Goal: Book appointment/travel/reservation

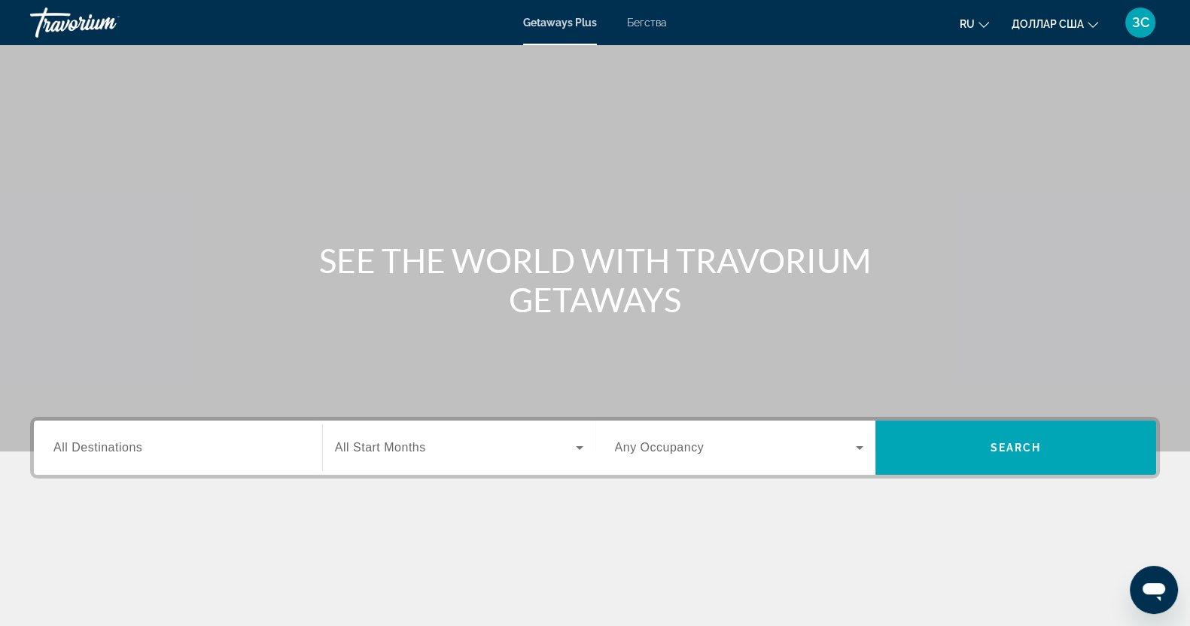
click at [655, 22] on font "Бегства" at bounding box center [647, 23] width 40 height 12
click at [191, 445] on input "Destination All Destinations" at bounding box center [177, 449] width 249 height 18
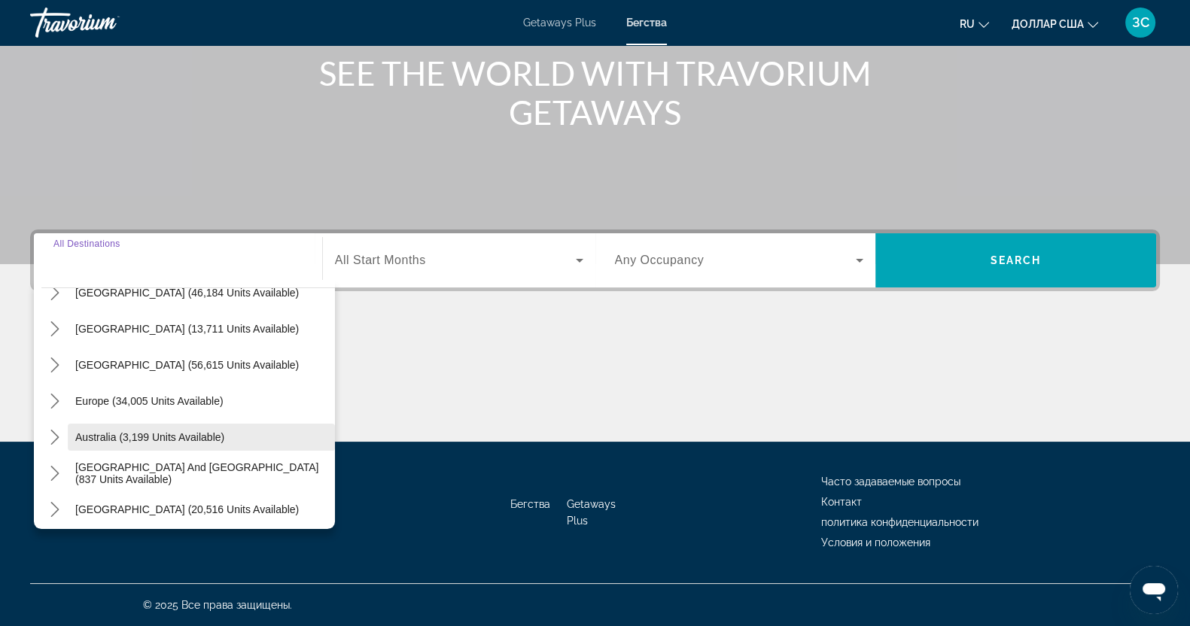
scroll to position [187, 0]
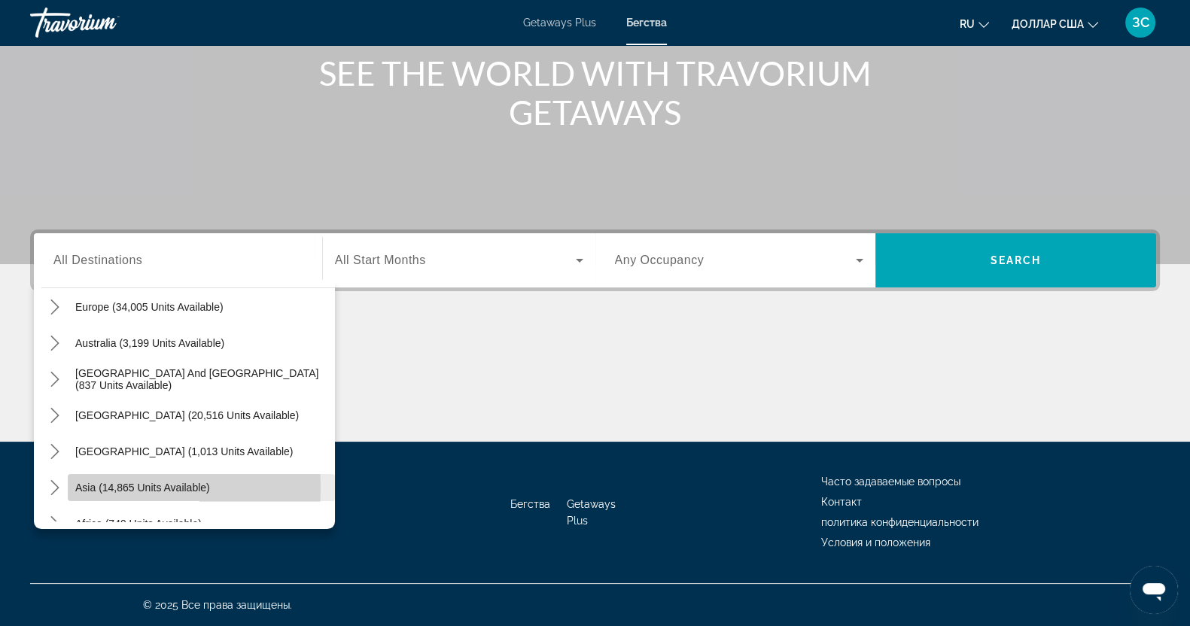
click at [68, 487] on span "Select destination: Asia (14,865 units available)" at bounding box center [201, 488] width 267 height 36
type input "**********"
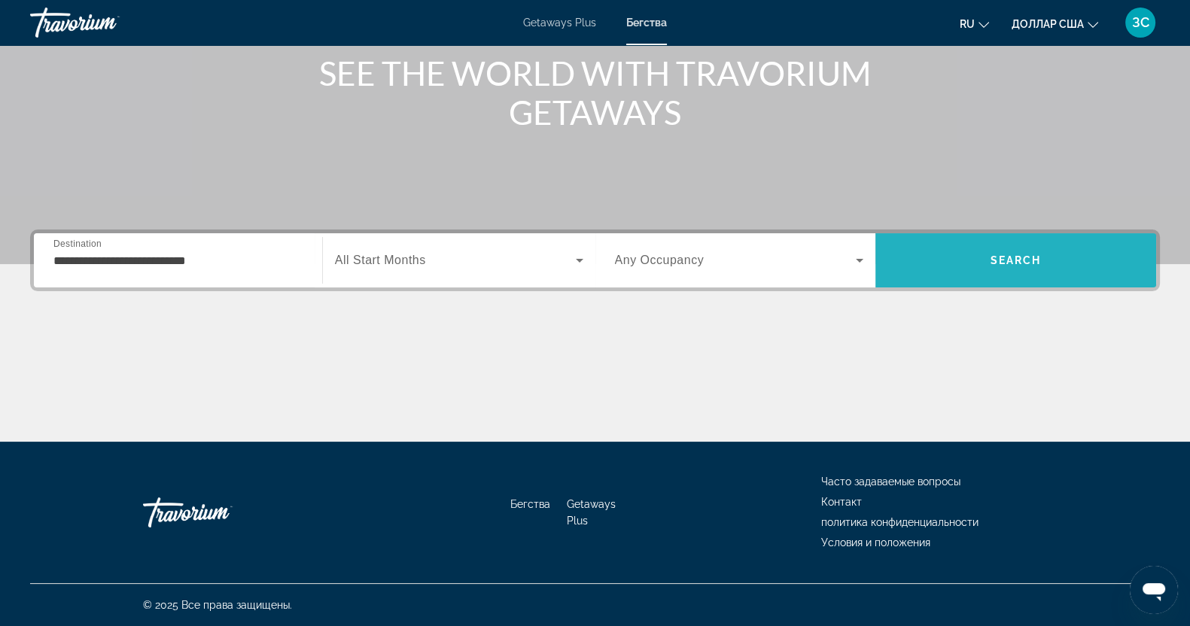
click at [1003, 252] on span "Search" at bounding box center [1015, 260] width 281 height 36
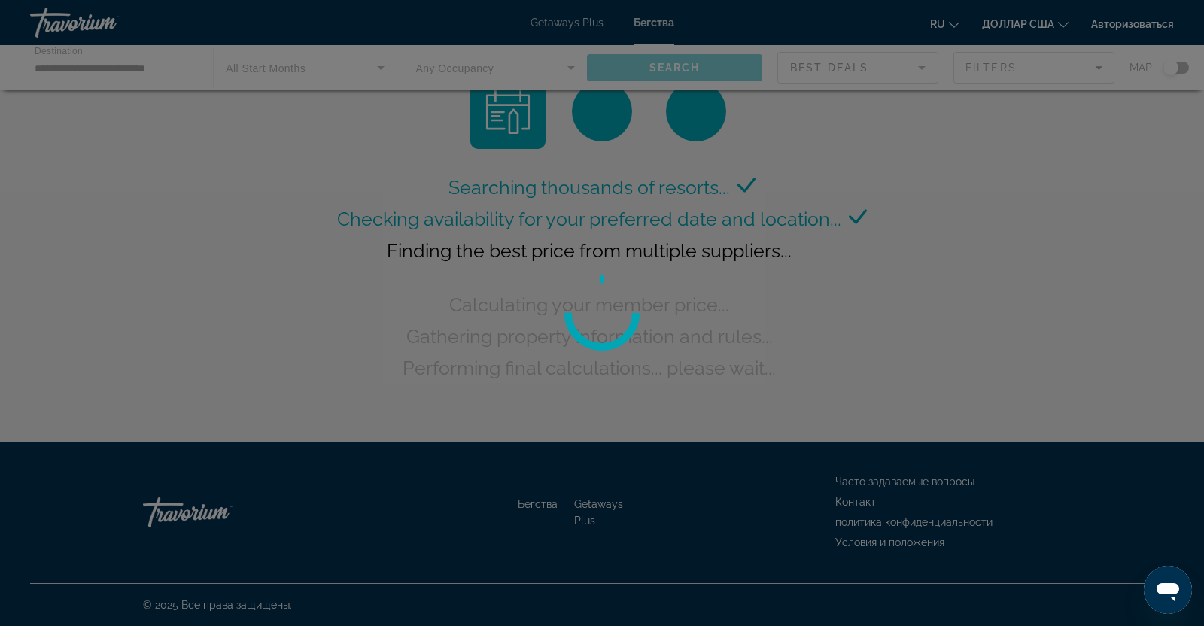
click at [125, 60] on div at bounding box center [602, 313] width 1204 height 626
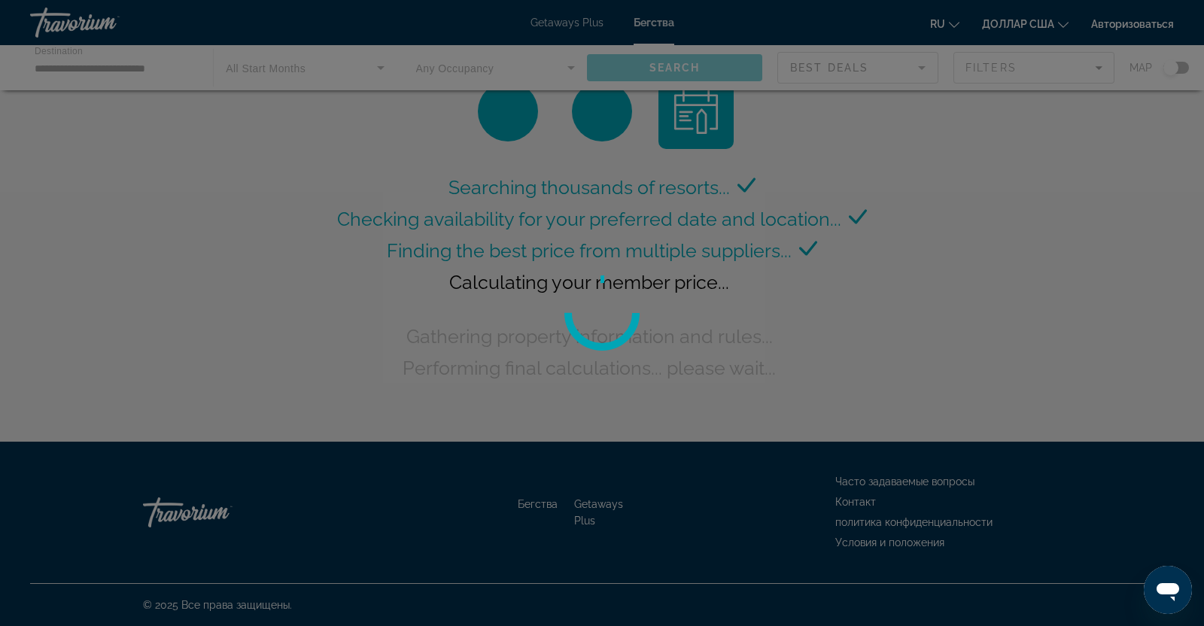
click at [120, 65] on div at bounding box center [602, 313] width 1204 height 626
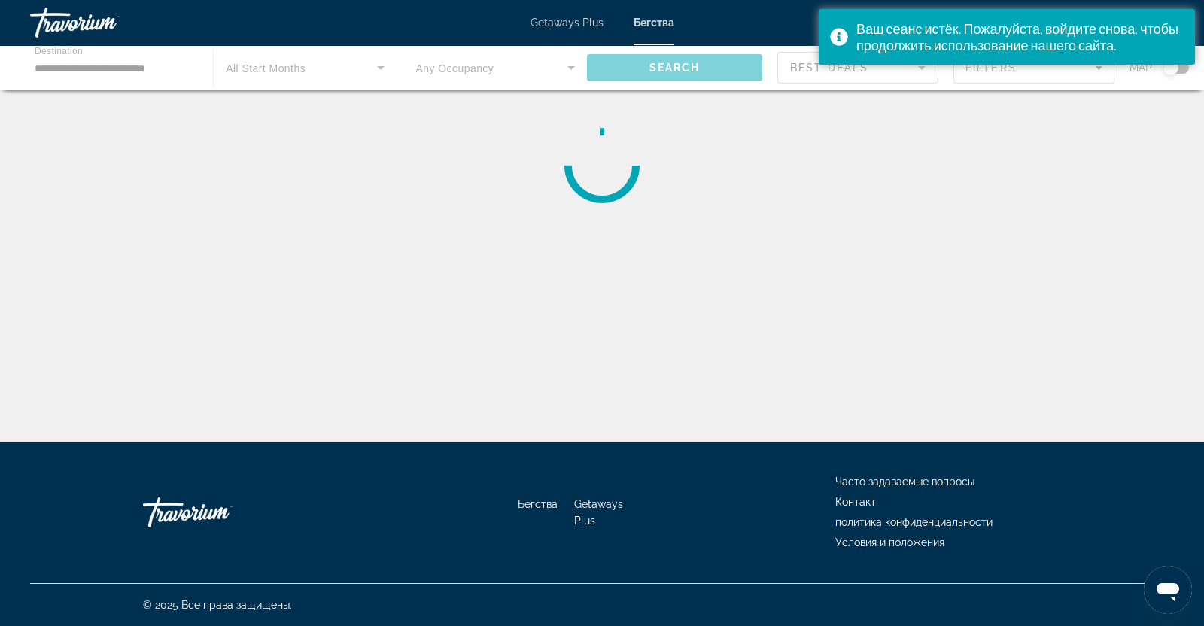
click at [94, 70] on div "Основное содержание" at bounding box center [602, 67] width 1204 height 45
click at [46, 69] on div "Основное содержание" at bounding box center [602, 67] width 1204 height 45
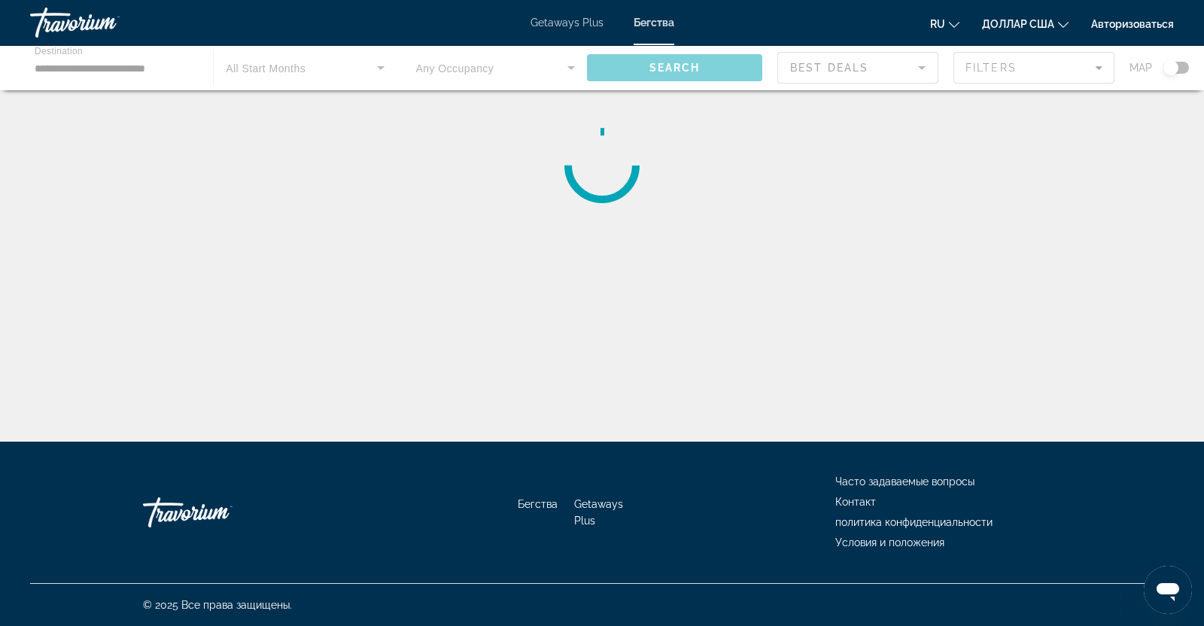
click at [88, 62] on div "Основное содержание" at bounding box center [602, 67] width 1204 height 45
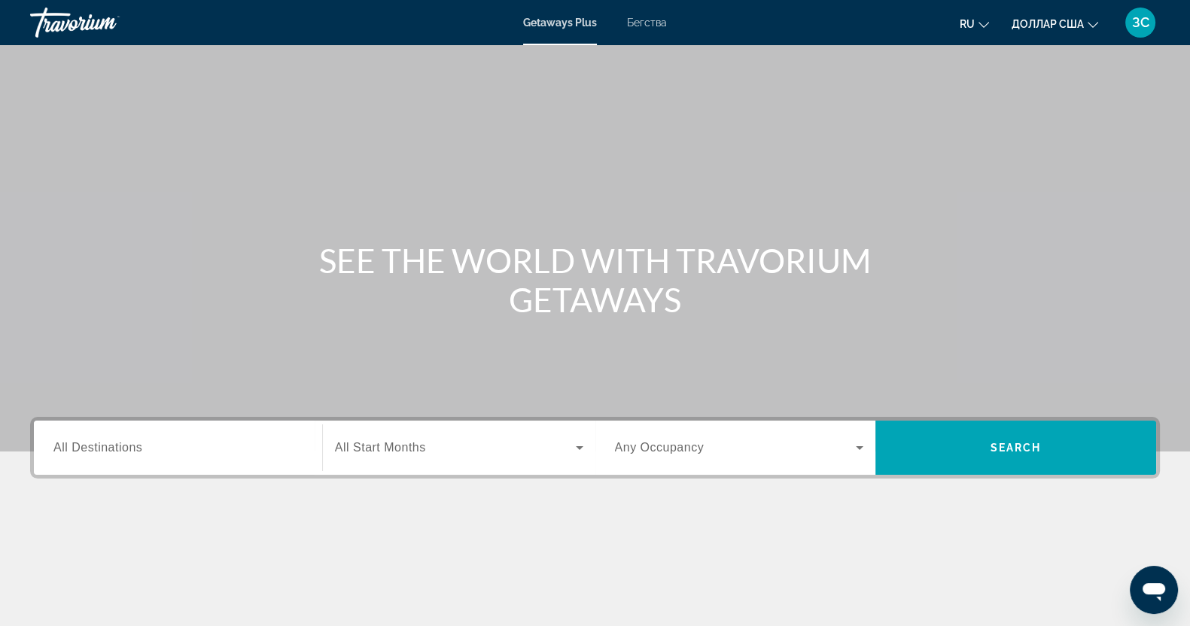
drag, startPoint x: 650, startPoint y: 23, endPoint x: 641, endPoint y: 39, distance: 18.6
click at [650, 23] on font "Бегства" at bounding box center [647, 23] width 40 height 12
click at [171, 440] on input "Destination All Destinations" at bounding box center [177, 449] width 249 height 18
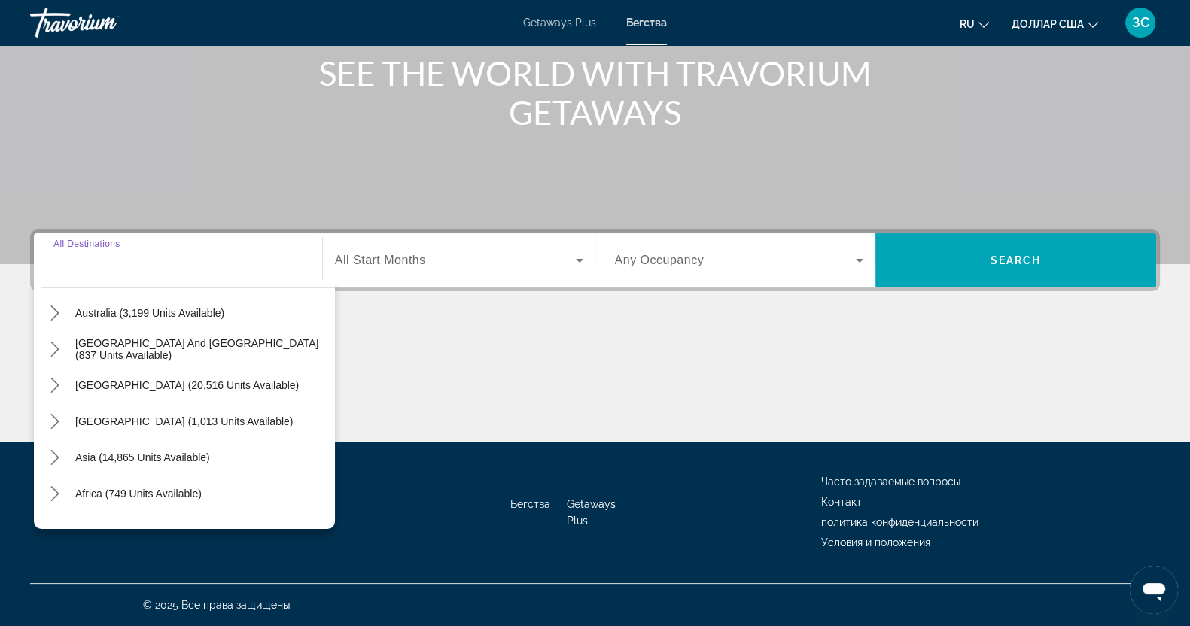
scroll to position [244, 0]
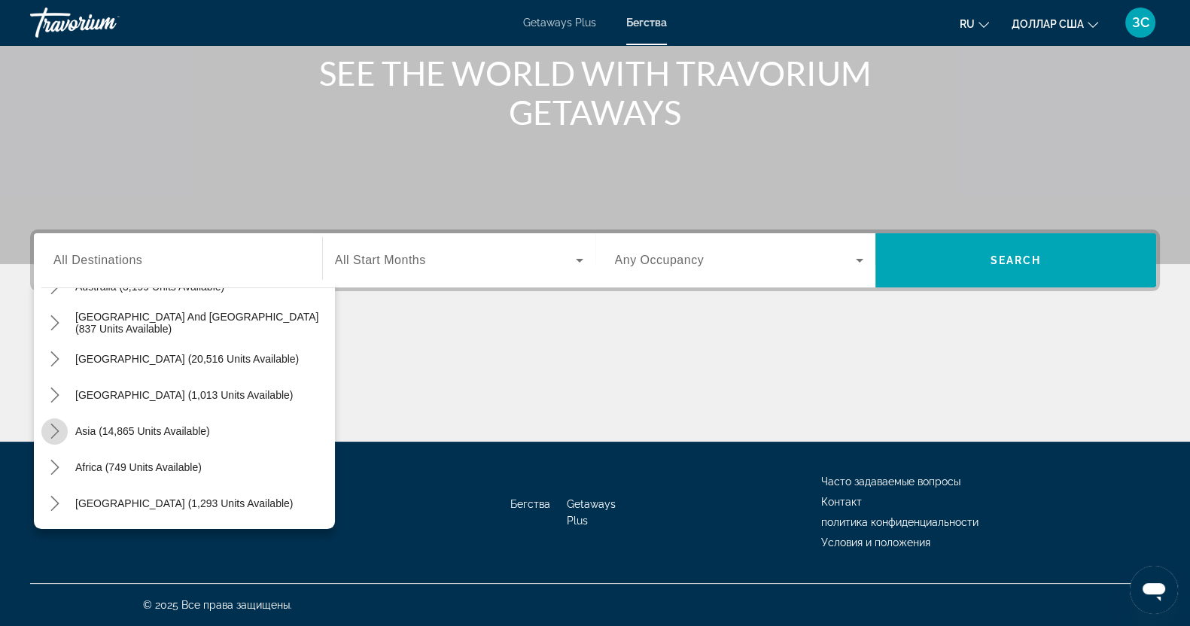
click at [54, 434] on icon "Toggle Asia (14,865 units available) submenu" at bounding box center [54, 431] width 8 height 15
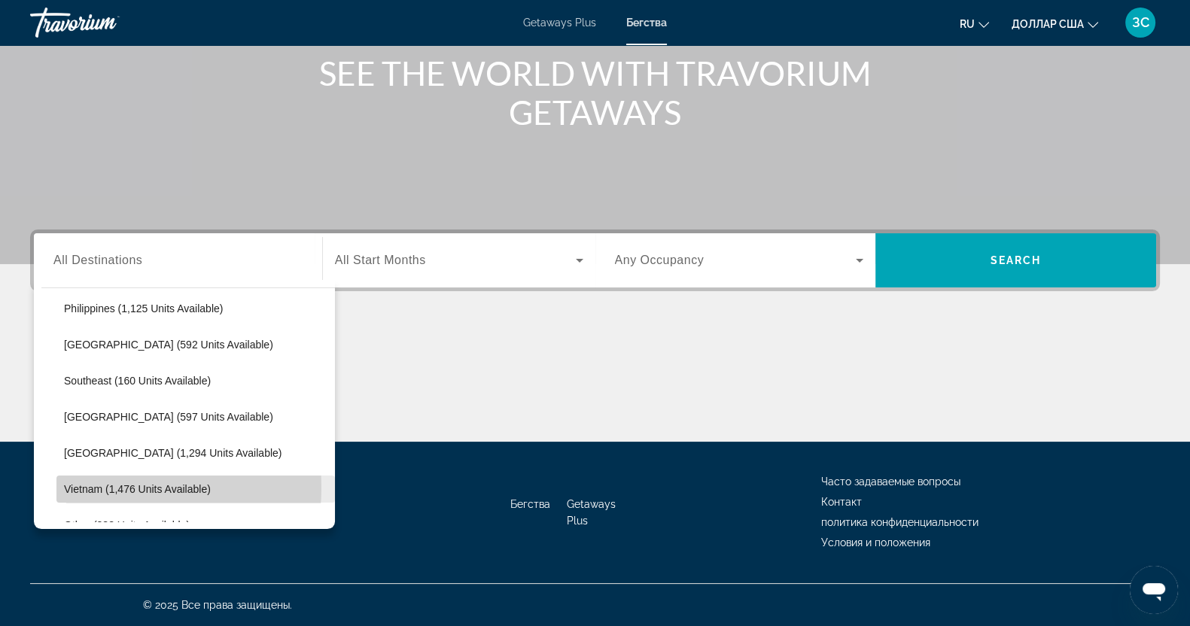
click at [98, 487] on span "Vietnam (1,476 units available)" at bounding box center [137, 489] width 147 height 12
type input "**********"
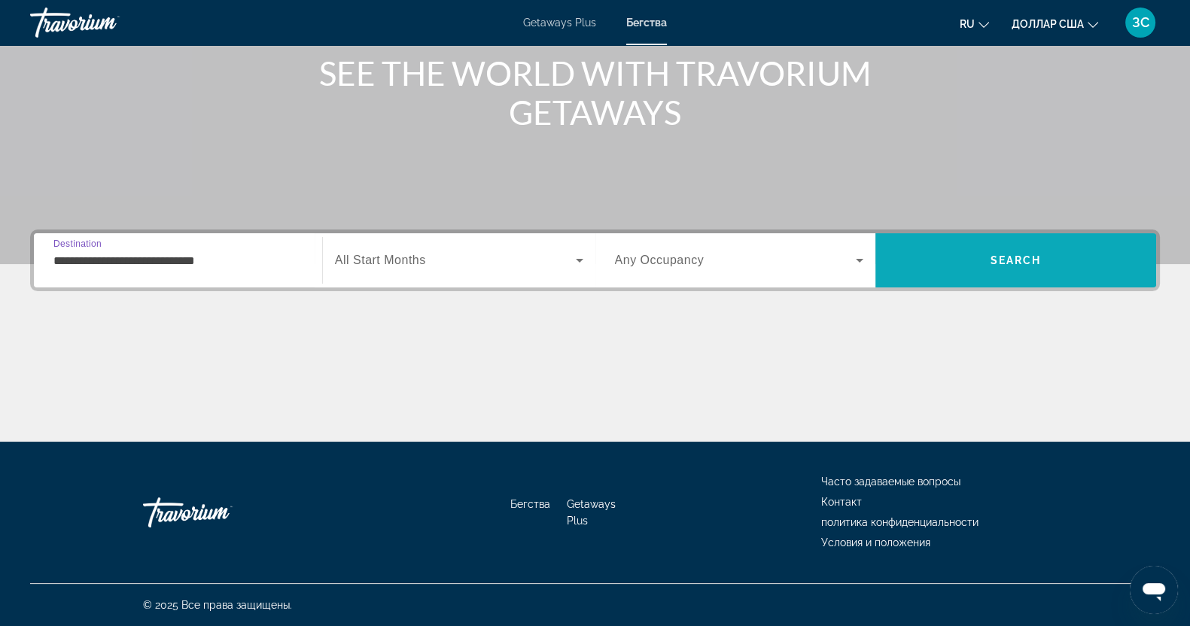
click at [1017, 258] on span "Search" at bounding box center [1016, 260] width 51 height 12
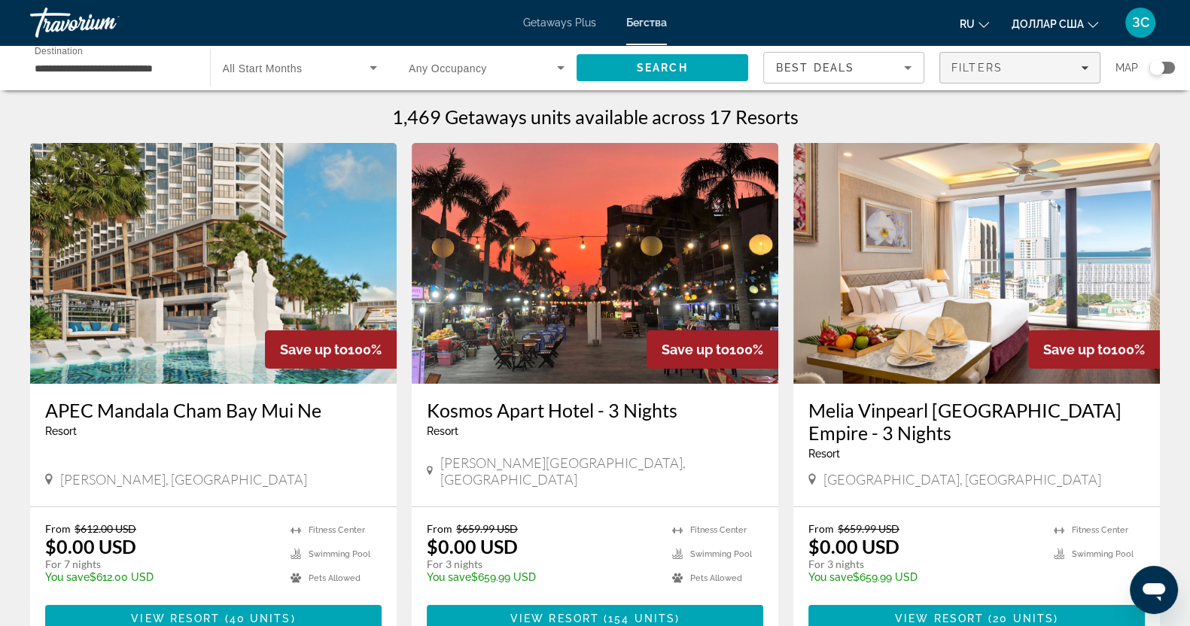
click at [1081, 66] on icon "Filters" at bounding box center [1085, 68] width 8 height 4
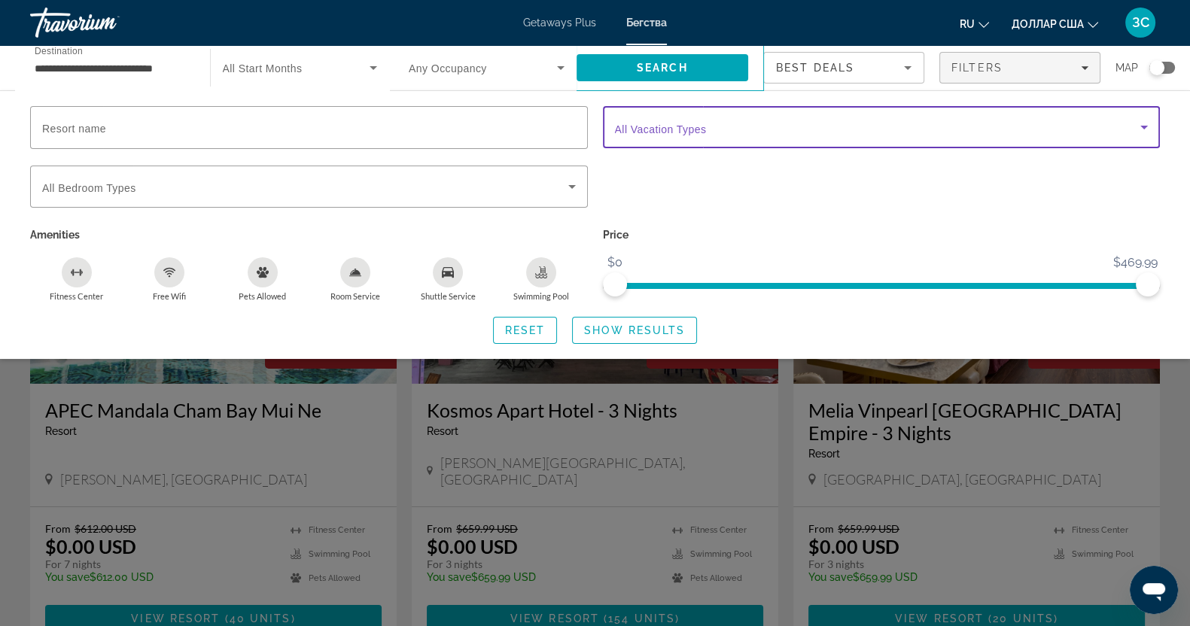
click at [1143, 126] on icon "Search widget" at bounding box center [1144, 128] width 8 height 4
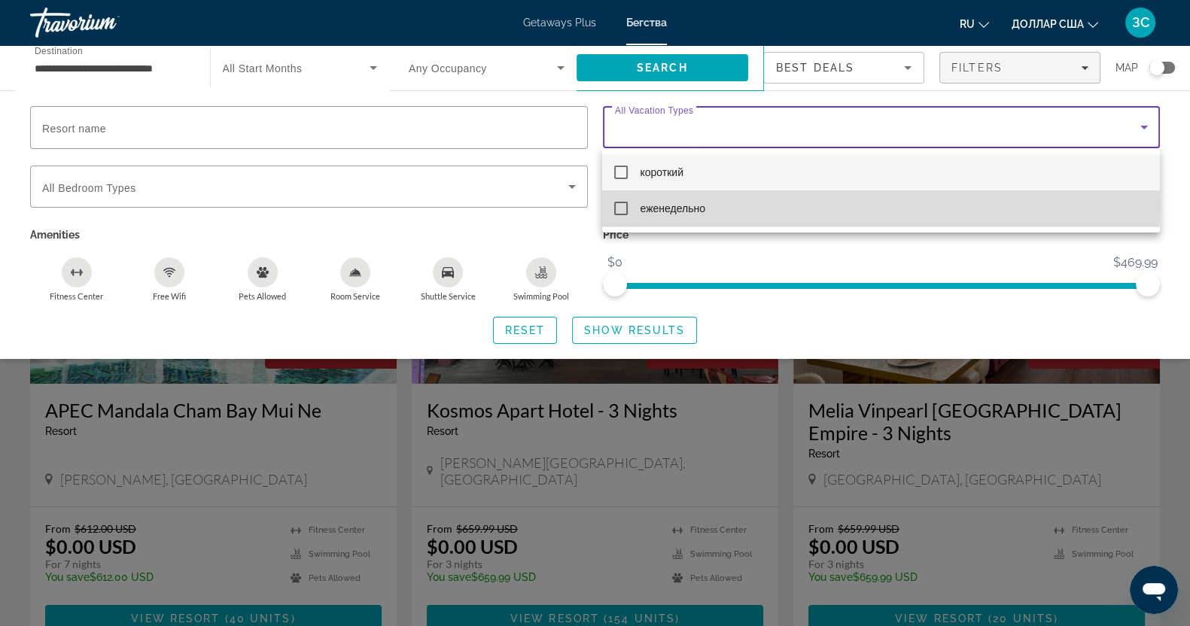
click at [618, 204] on mat-pseudo-checkbox at bounding box center [621, 209] width 14 height 14
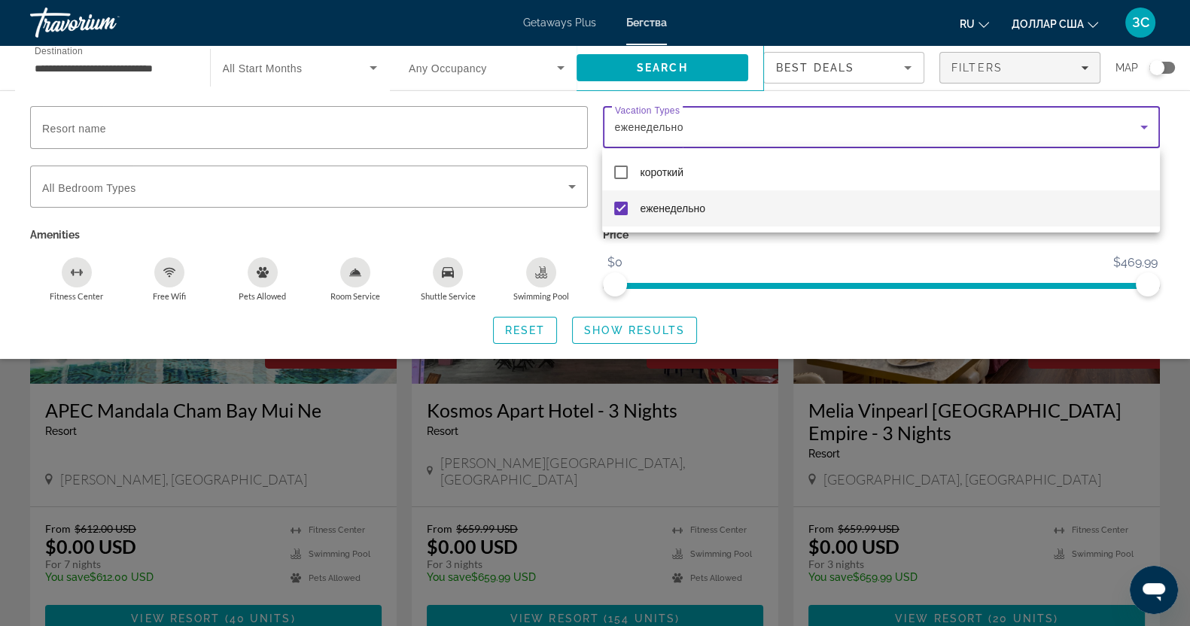
click at [626, 332] on div at bounding box center [595, 313] width 1190 height 626
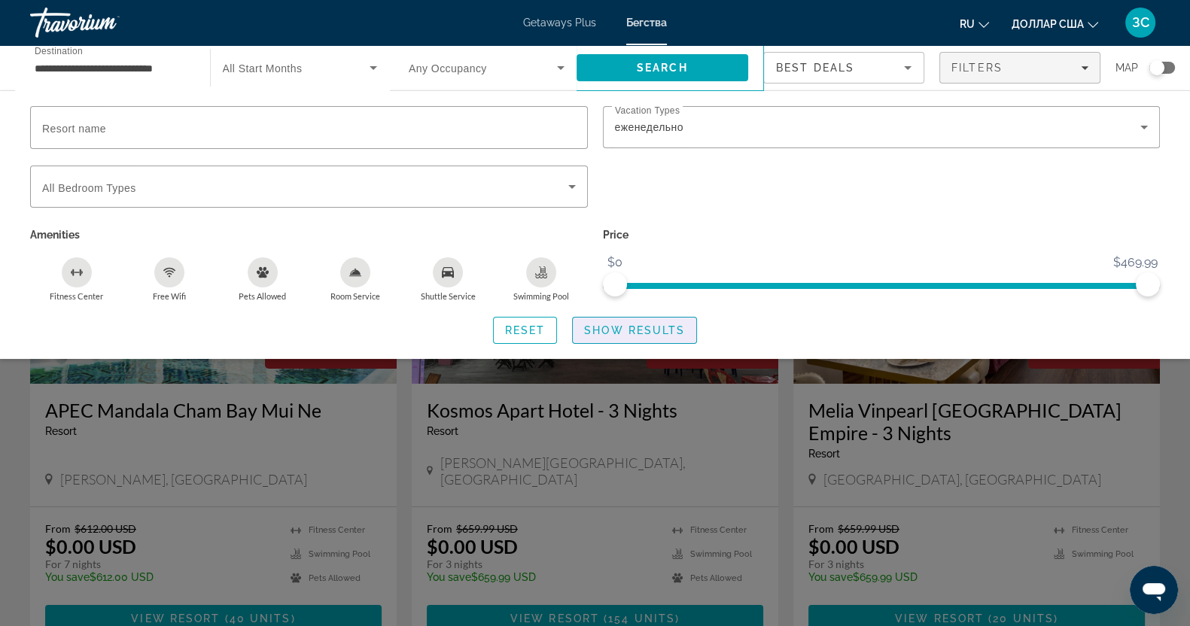
click at [626, 333] on span "Show Results" at bounding box center [634, 330] width 101 height 12
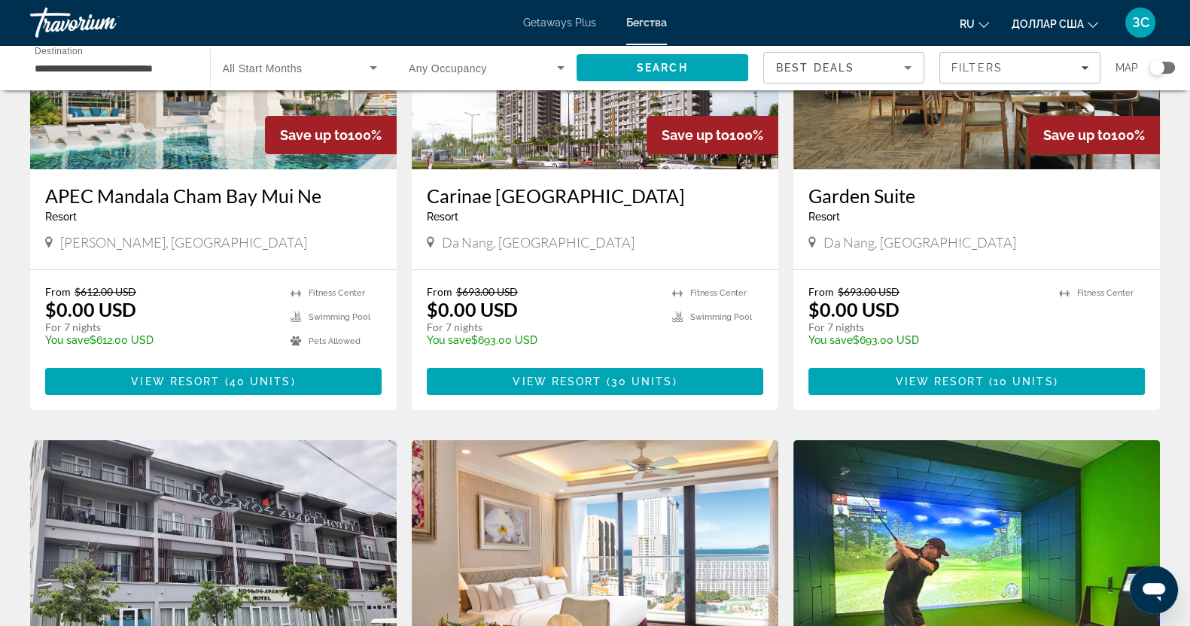
scroll to position [376, 0]
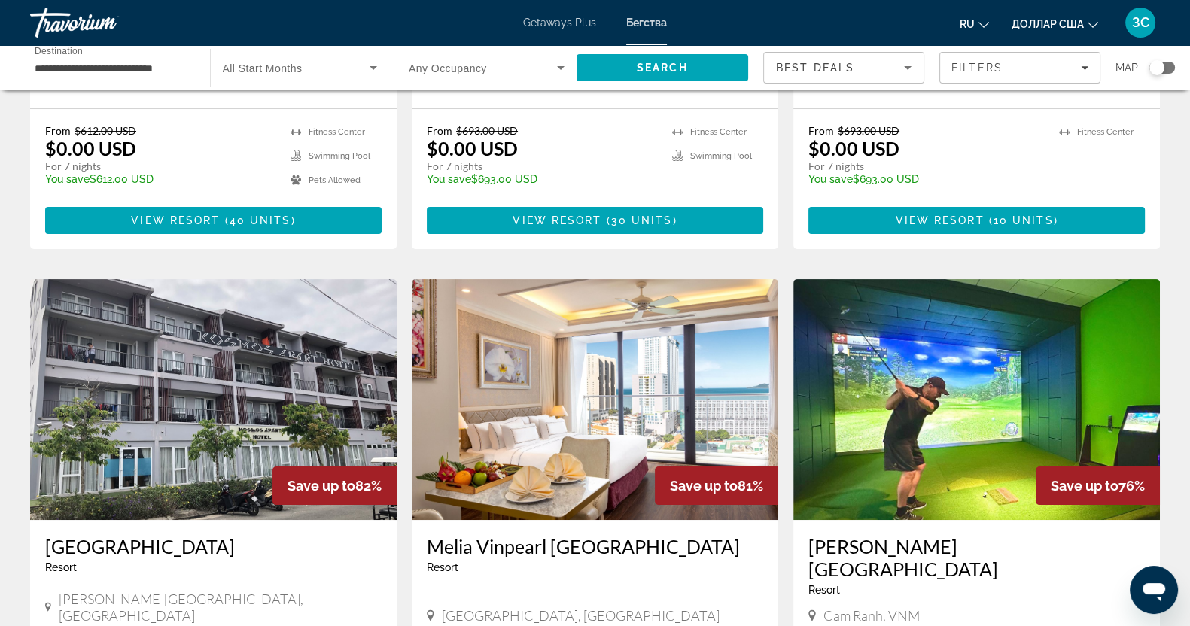
click at [982, 389] on img "Основное содержание" at bounding box center [976, 399] width 367 height 241
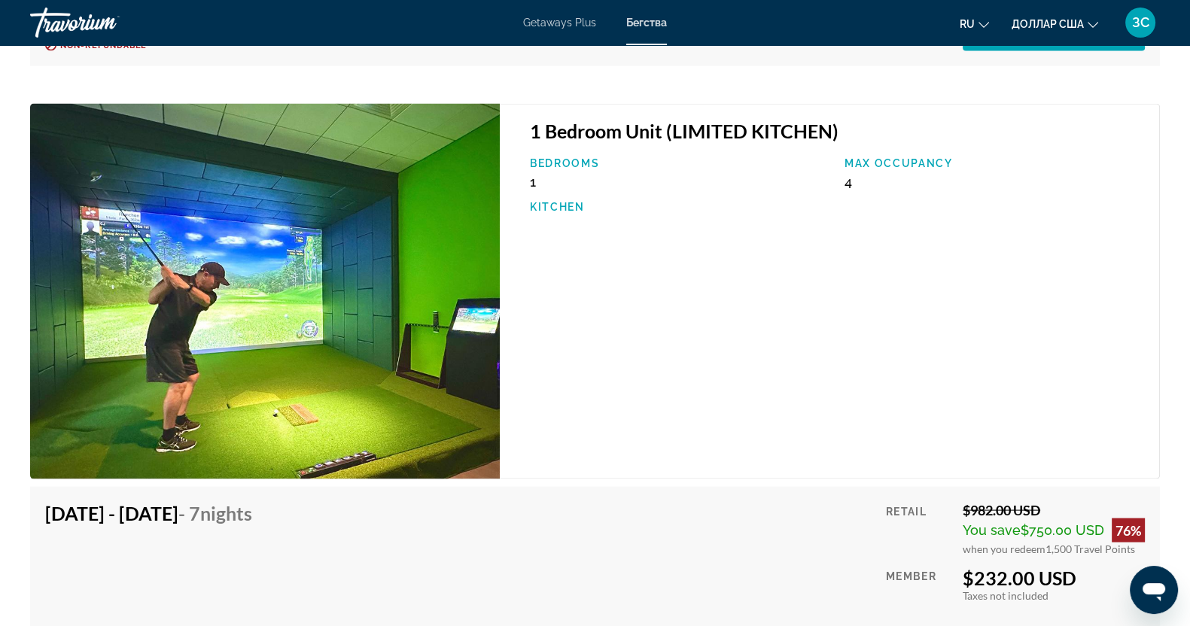
scroll to position [3293, 0]
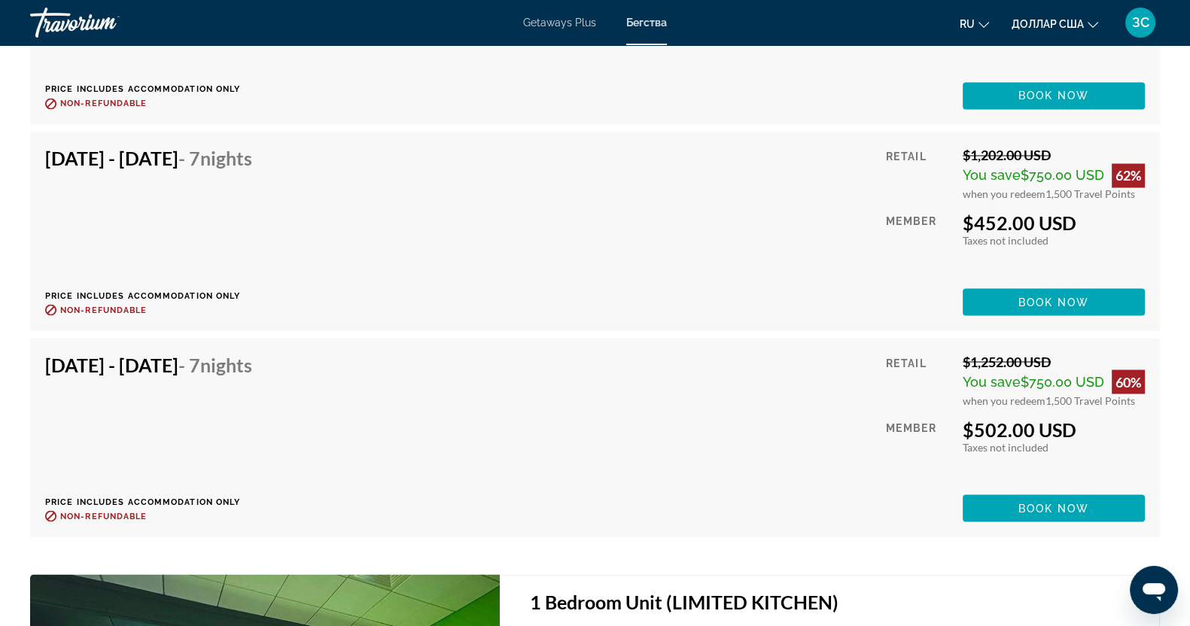
click at [1132, 22] on font "ЗС" at bounding box center [1140, 22] width 17 height 16
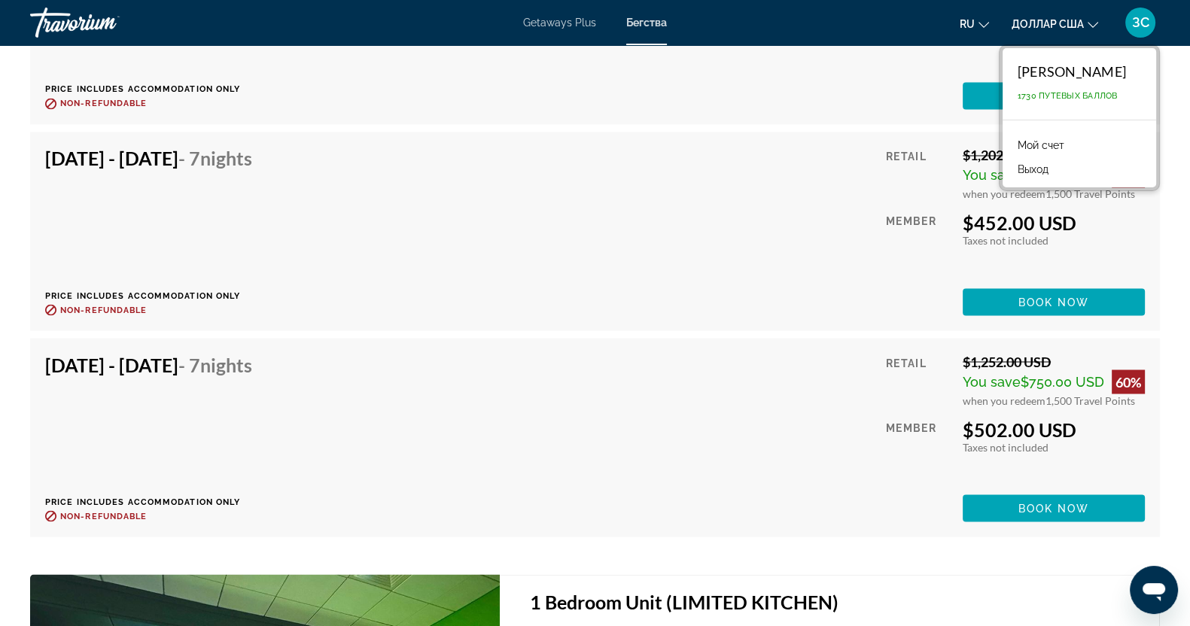
click at [1025, 170] on font "Выход" at bounding box center [1033, 169] width 31 height 12
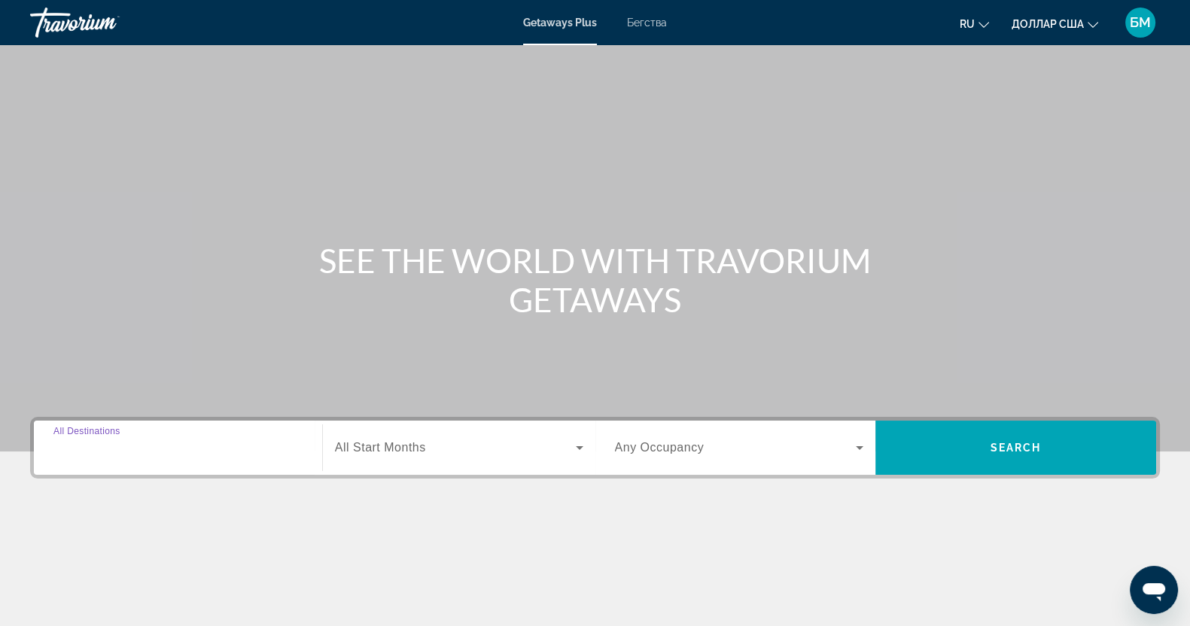
click at [166, 443] on input "Destination All Destinations" at bounding box center [177, 449] width 249 height 18
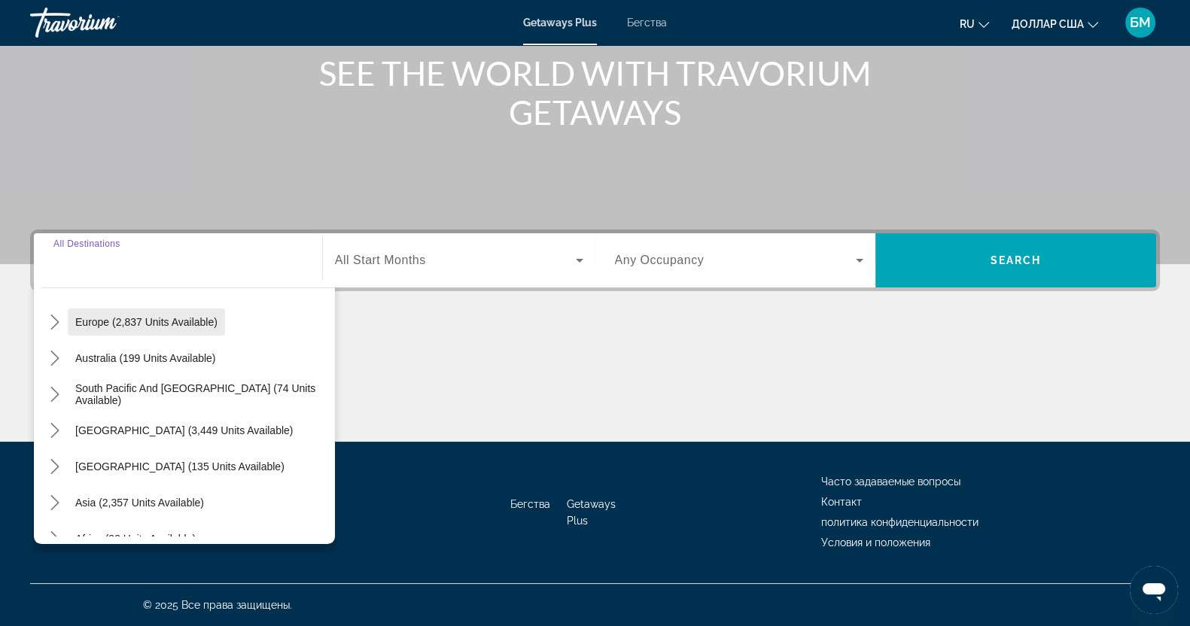
scroll to position [244, 0]
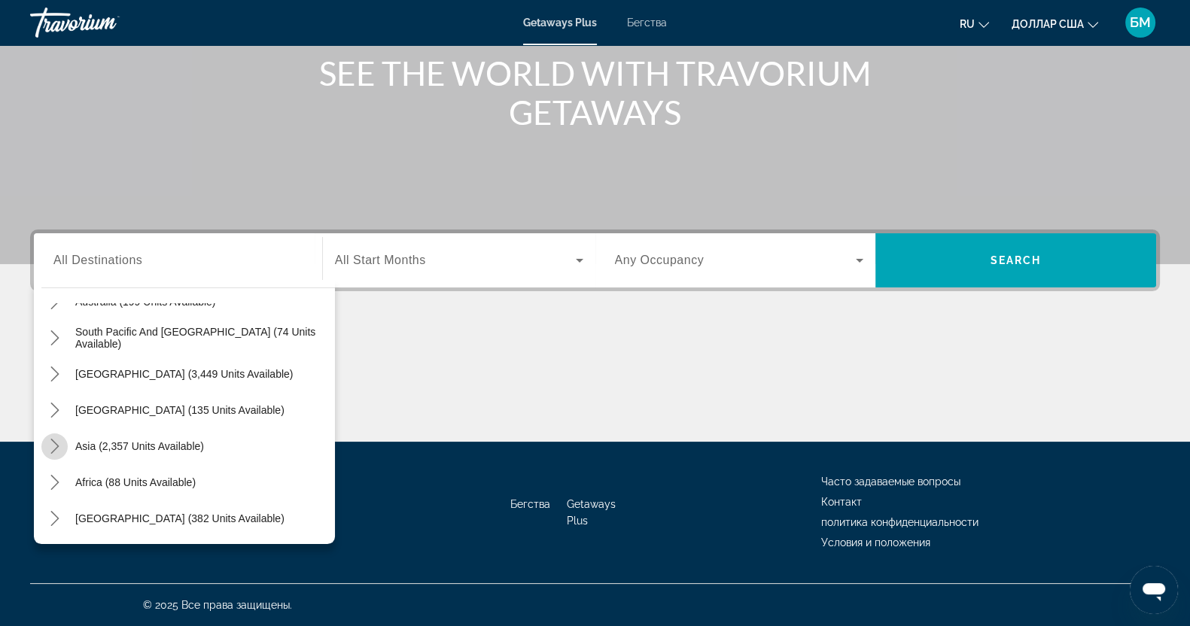
click at [56, 446] on icon "Toggle Asia (2,357 units available) submenu" at bounding box center [54, 446] width 15 height 15
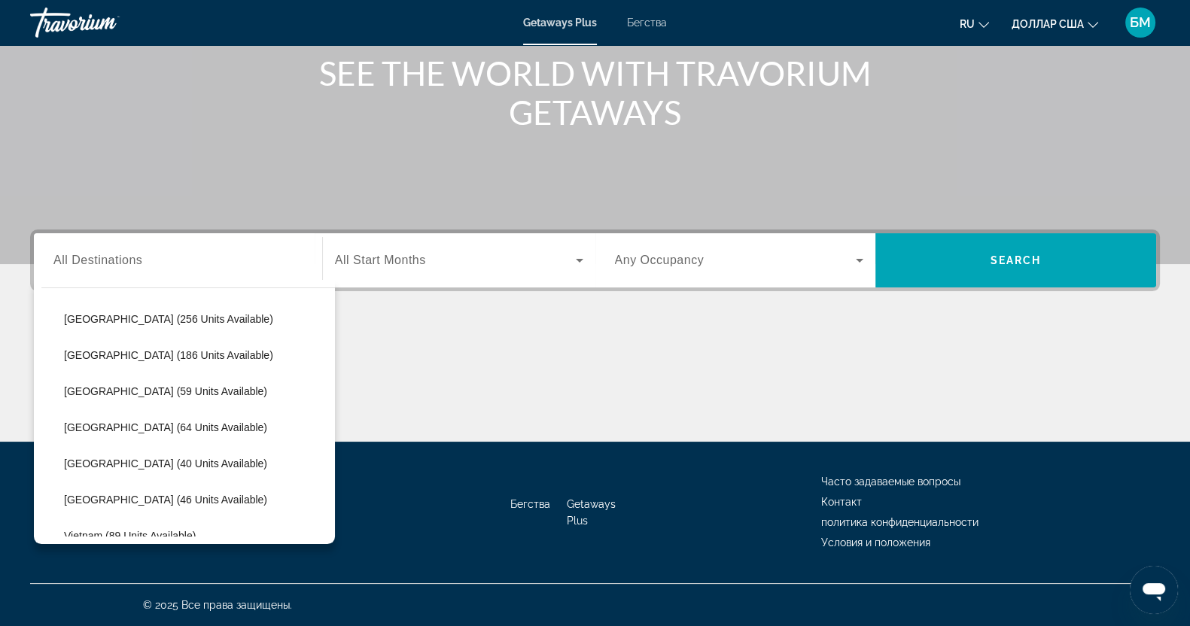
scroll to position [557, 0]
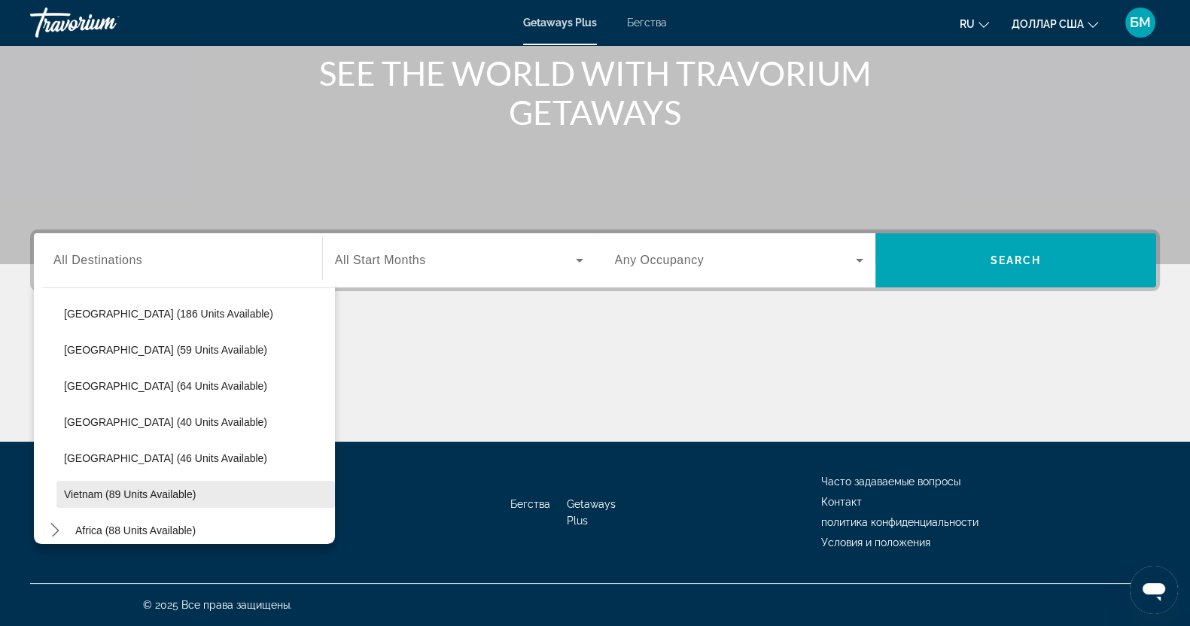
click at [90, 492] on span "Vietnam (89 units available)" at bounding box center [130, 495] width 132 height 12
type input "**********"
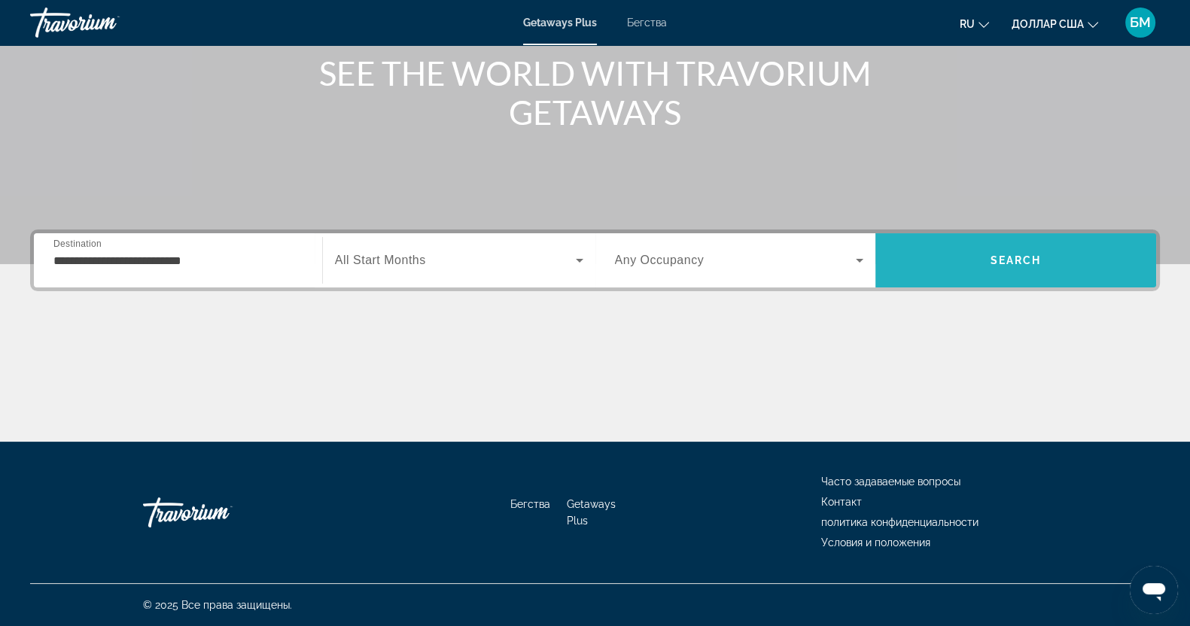
click at [981, 256] on span "Поиск" at bounding box center [1015, 260] width 281 height 36
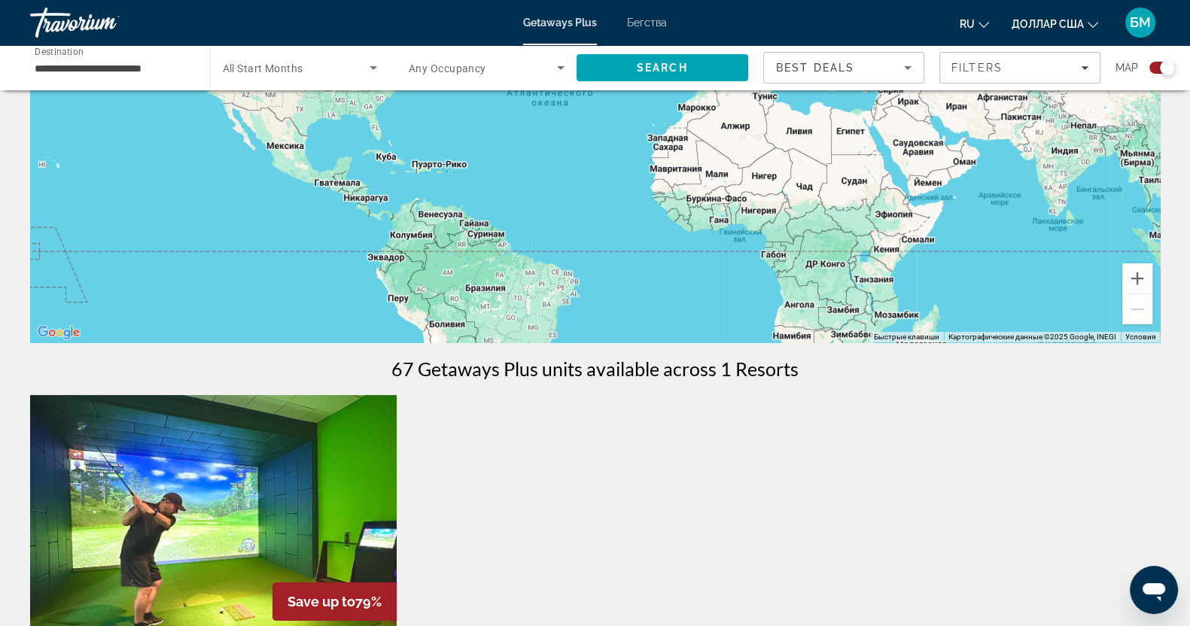
scroll to position [376, 0]
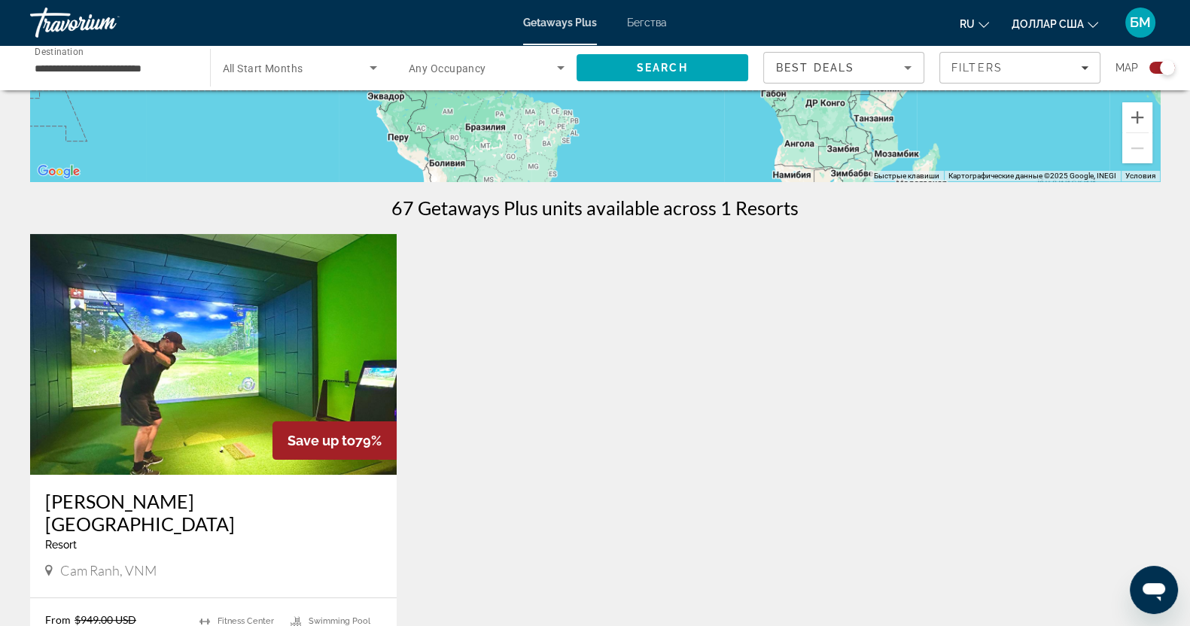
click at [189, 331] on img "Основное содержание" at bounding box center [213, 354] width 367 height 241
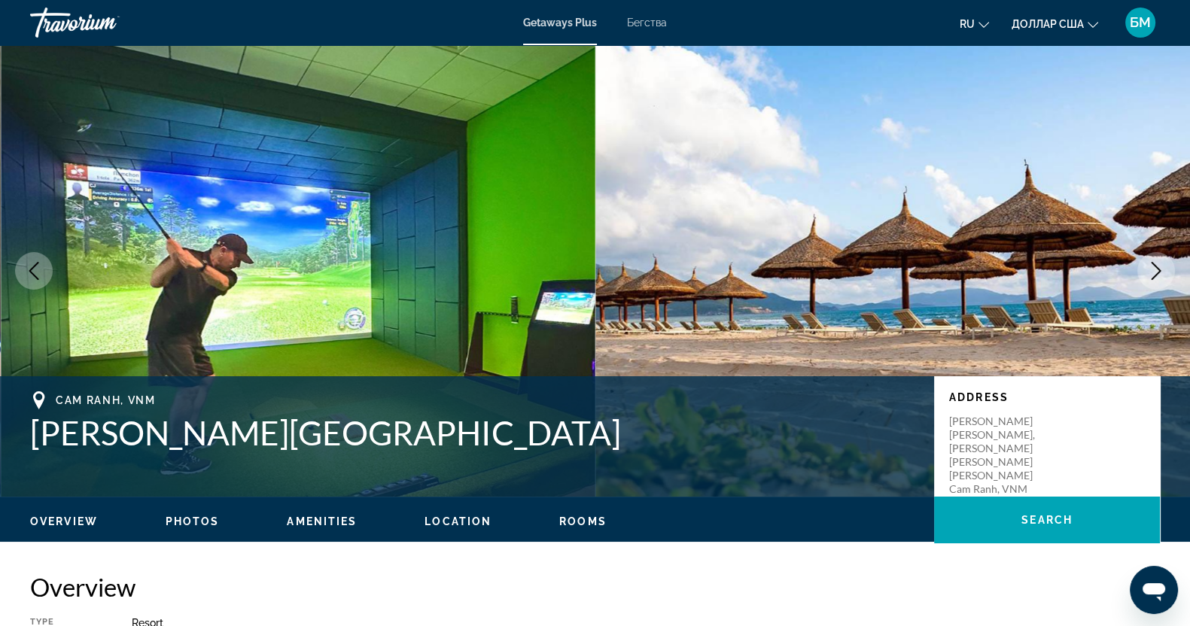
click at [656, 20] on font "Бегства" at bounding box center [647, 23] width 40 height 12
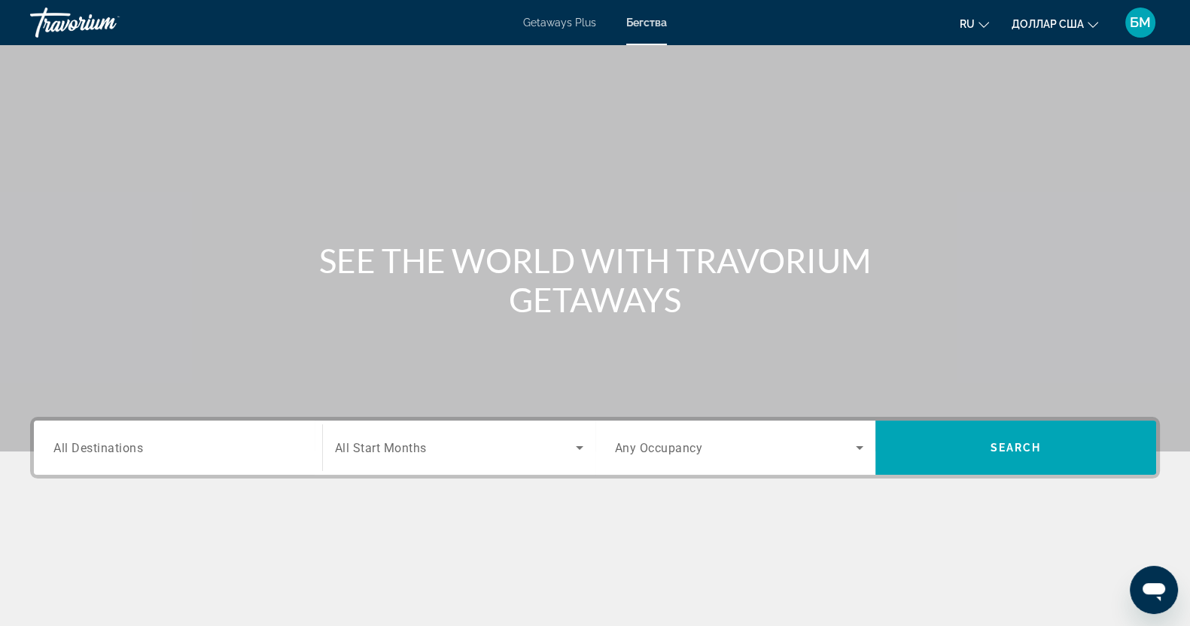
click at [173, 446] on input "Destination All Destinations" at bounding box center [177, 449] width 249 height 18
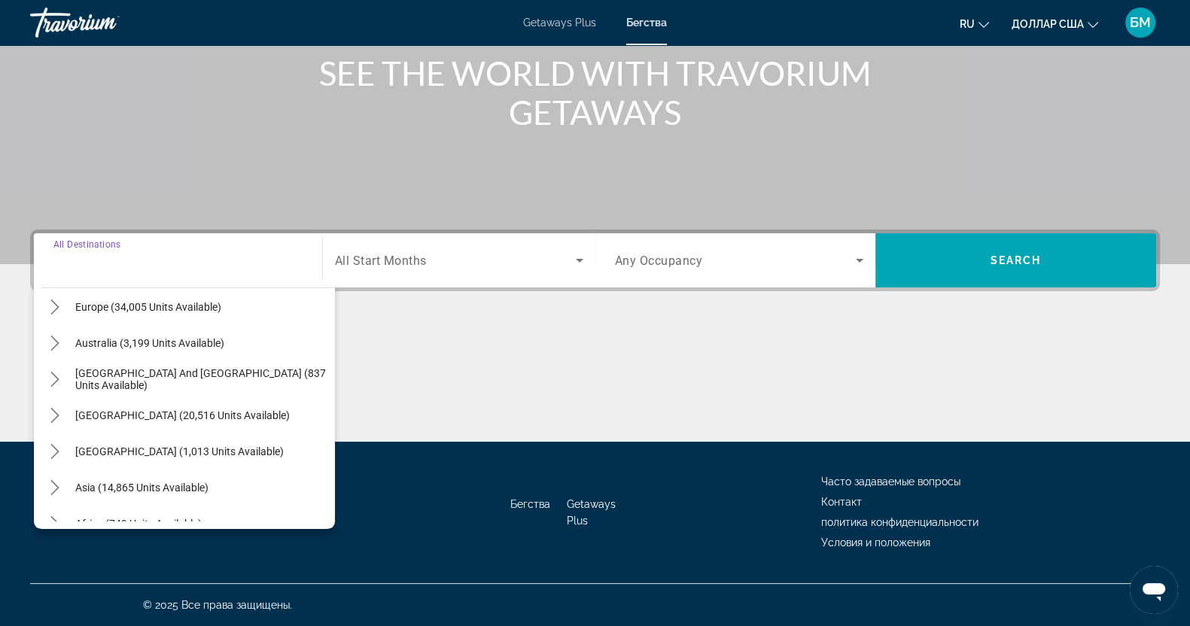
scroll to position [244, 0]
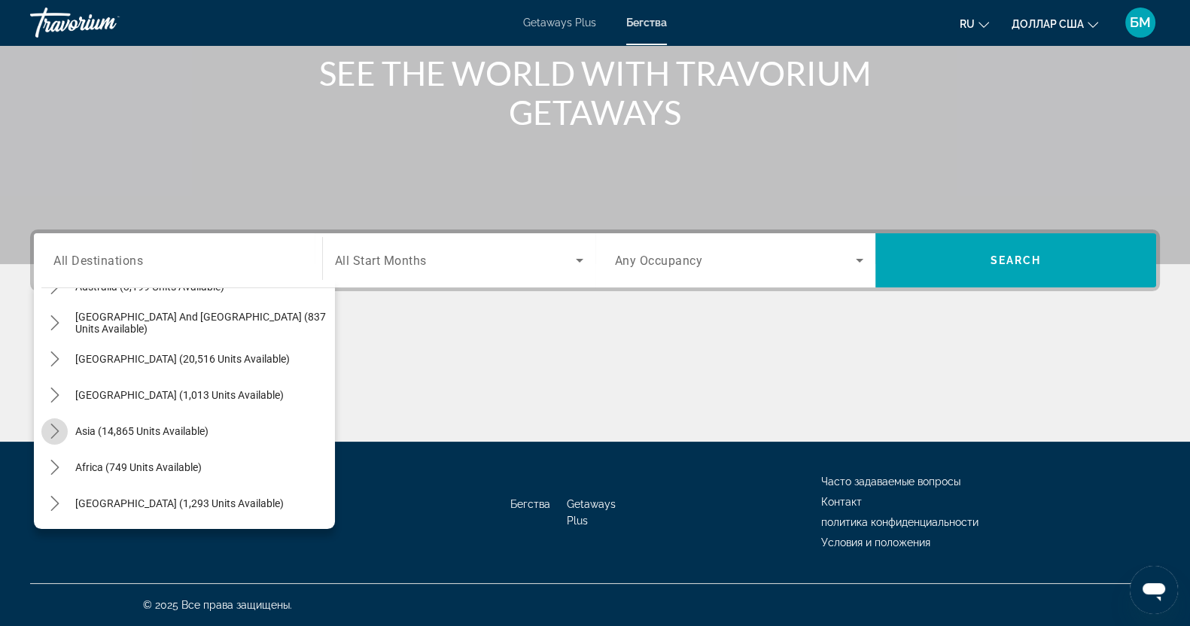
click at [56, 429] on icon "Toggle Asia (14,865 units available) submenu" at bounding box center [54, 431] width 8 height 15
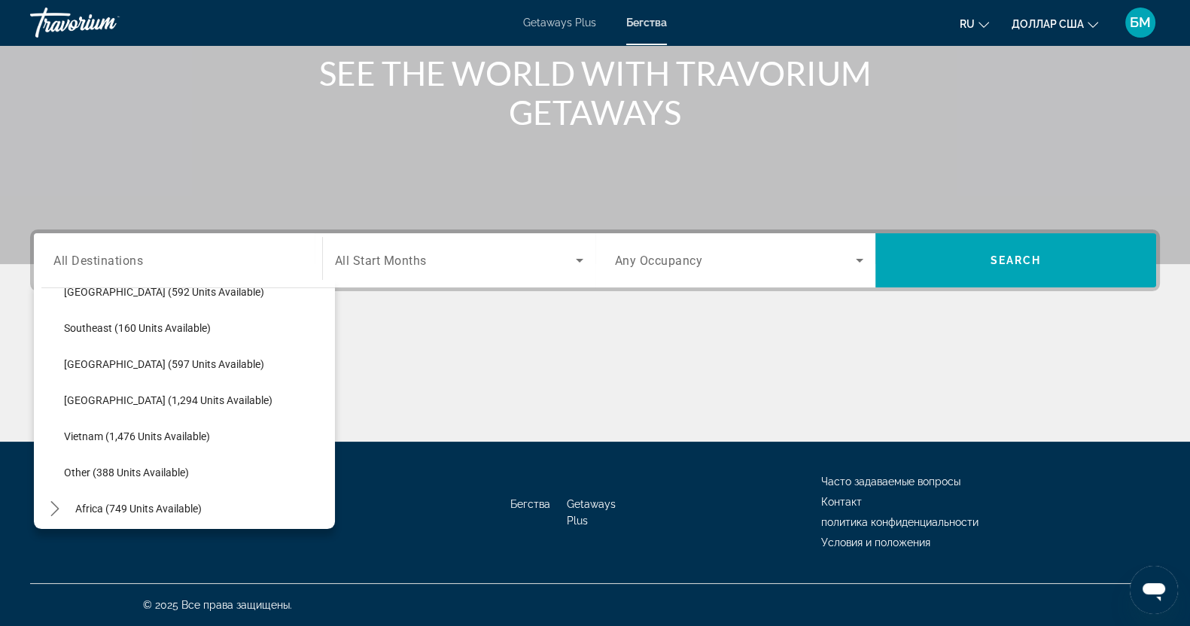
scroll to position [744, 0]
click at [90, 434] on span "Vietnam (1,476 units available)" at bounding box center [137, 437] width 146 height 12
type input "**********"
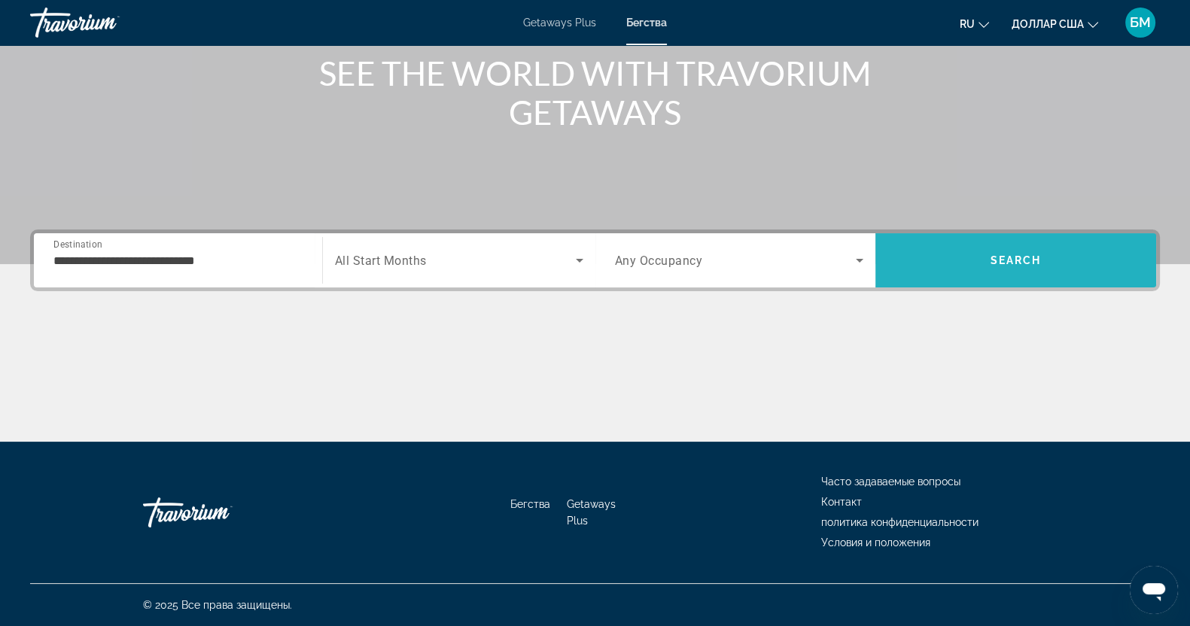
click at [1043, 246] on span "Search" at bounding box center [1015, 260] width 281 height 36
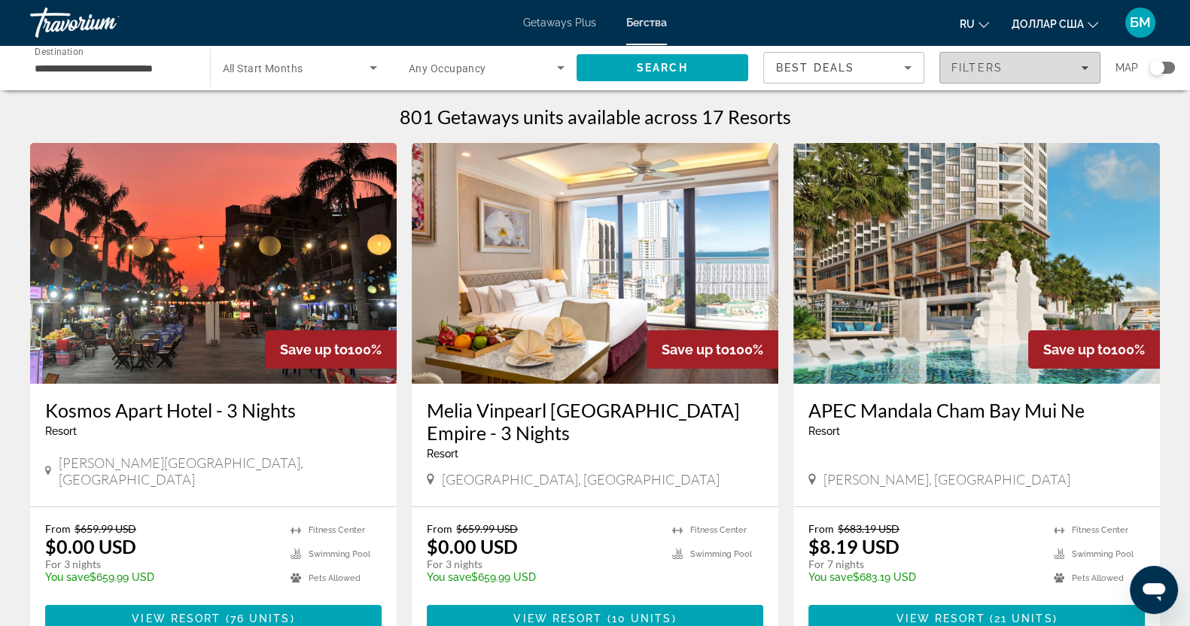
click at [1087, 64] on icon "Filters" at bounding box center [1085, 68] width 8 height 8
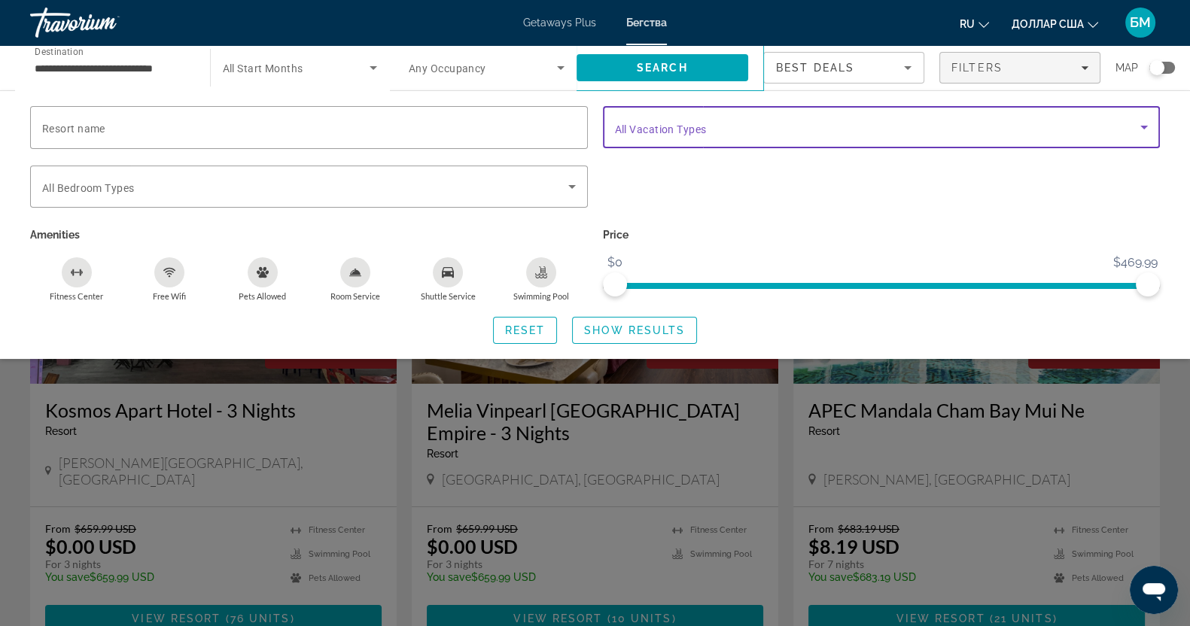
click at [1146, 125] on icon "Search widget" at bounding box center [1144, 127] width 18 height 18
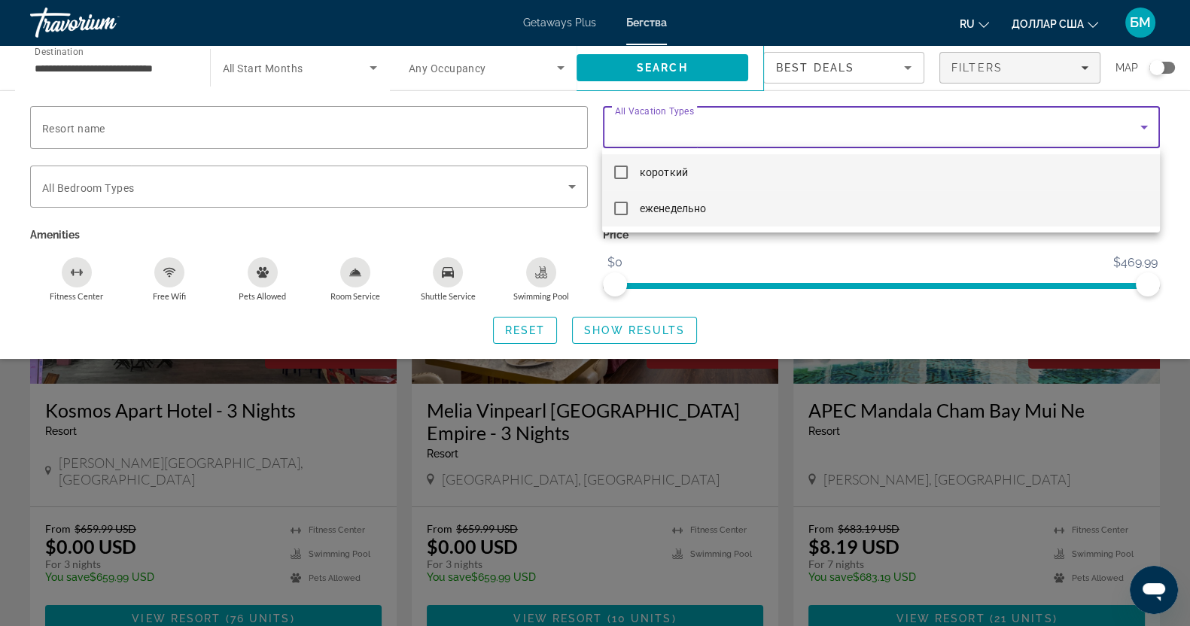
click at [618, 209] on mat-pseudo-checkbox at bounding box center [621, 209] width 14 height 14
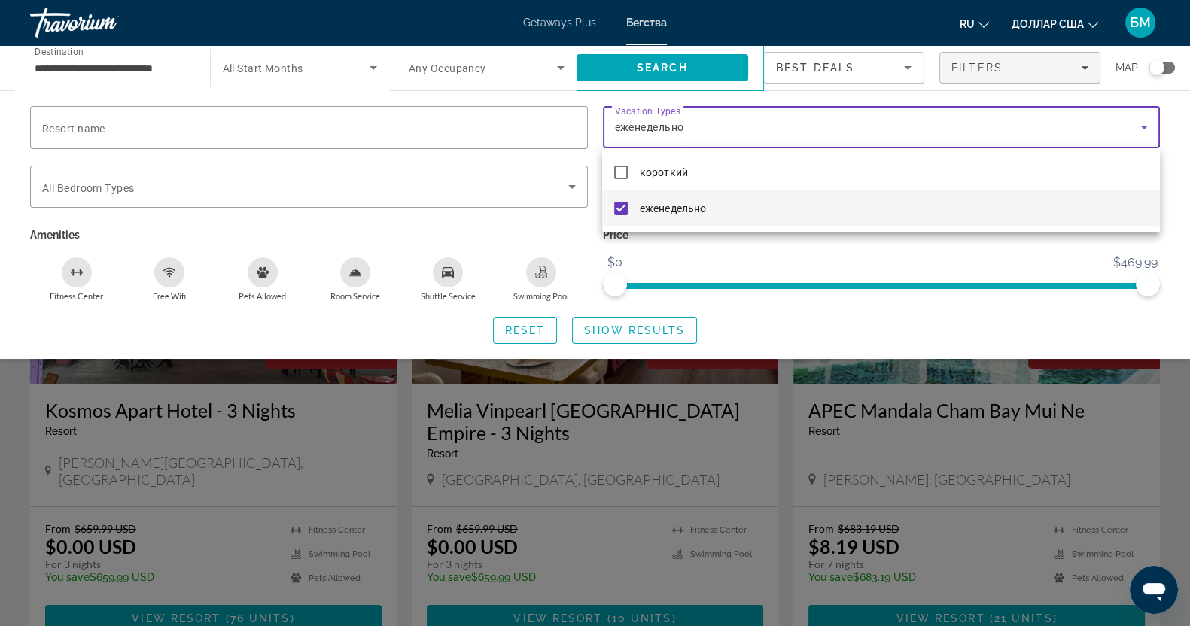
click at [626, 329] on div at bounding box center [595, 313] width 1190 height 626
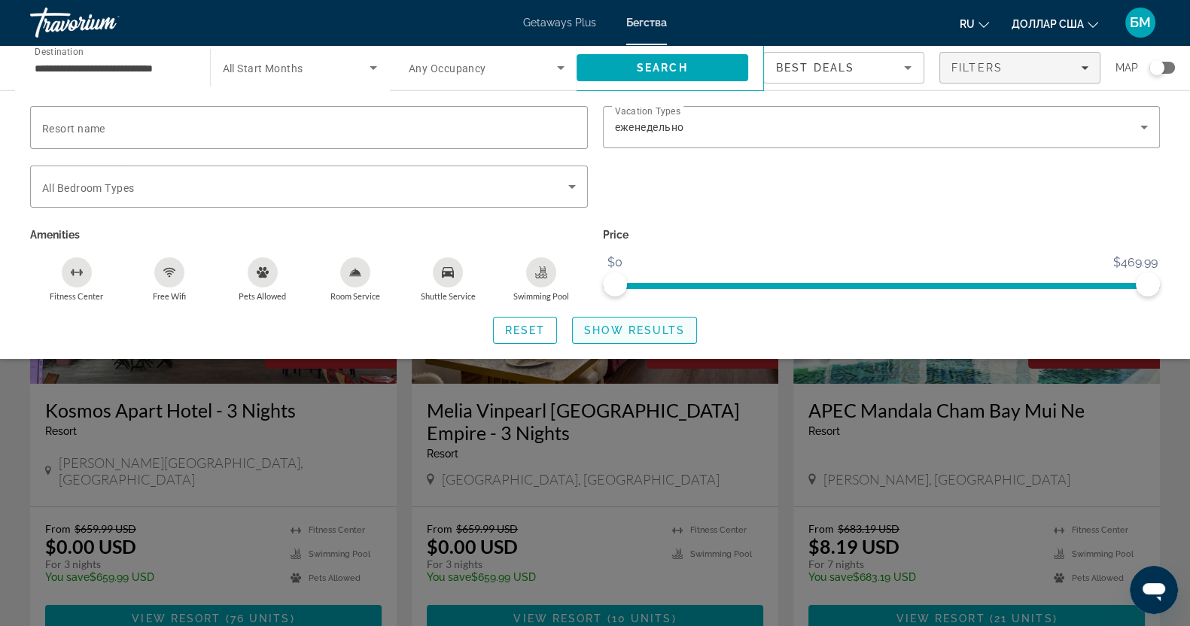
click at [635, 330] on span "Show Results" at bounding box center [634, 330] width 101 height 12
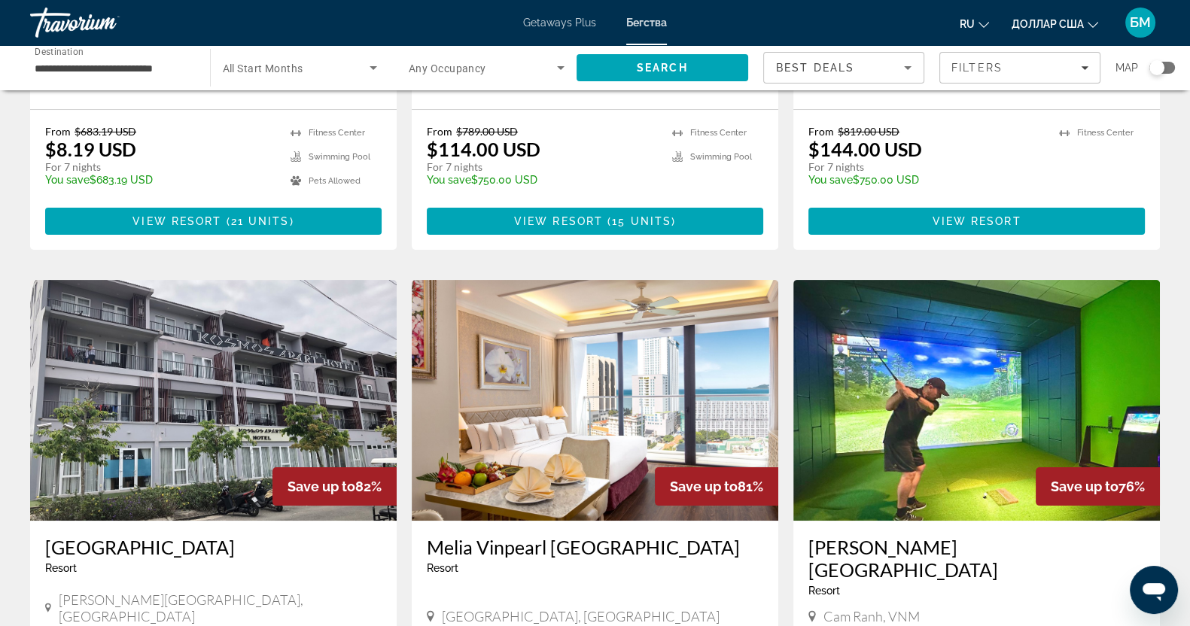
scroll to position [376, 0]
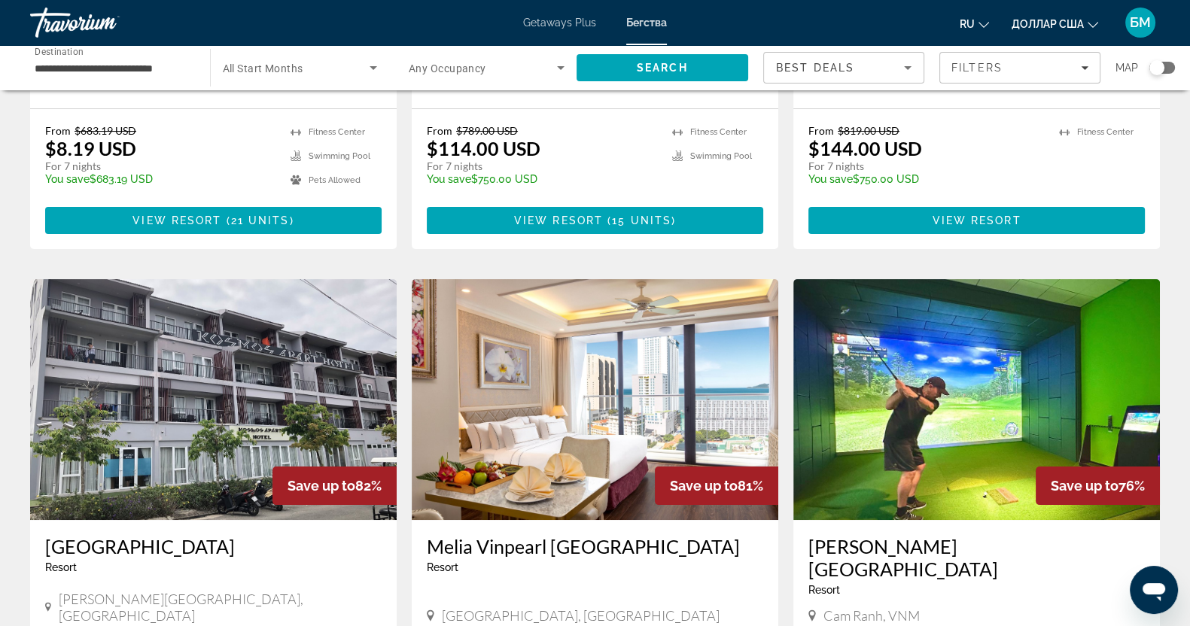
click at [921, 393] on img "Основное содержание" at bounding box center [976, 399] width 367 height 241
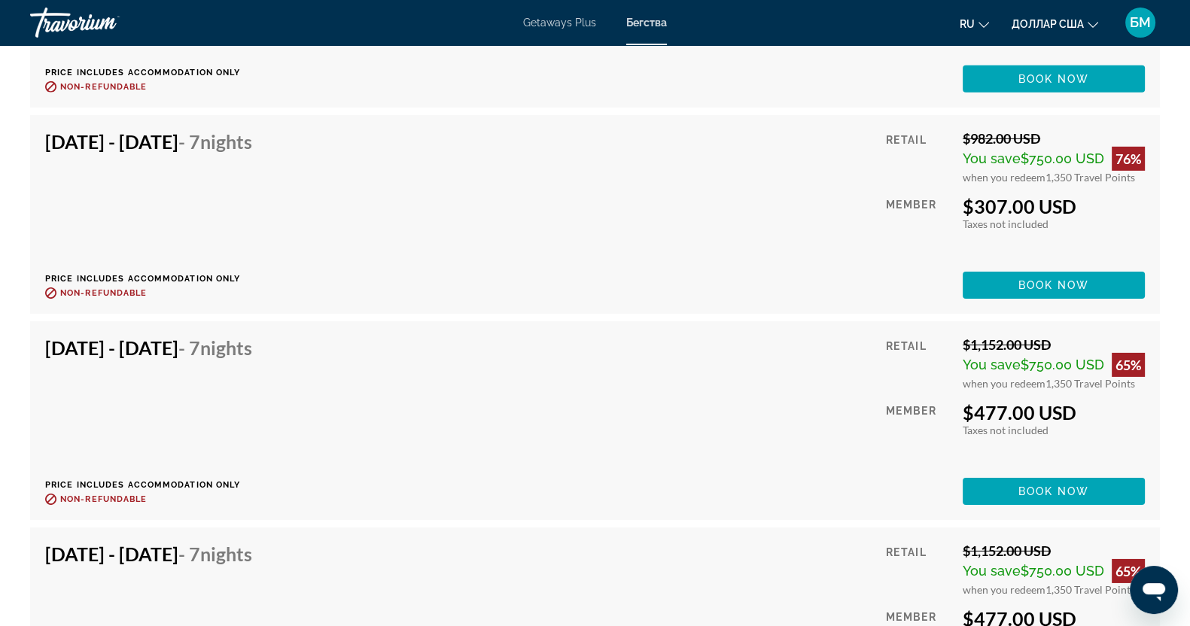
scroll to position [5897, 0]
